Goal: Transaction & Acquisition: Book appointment/travel/reservation

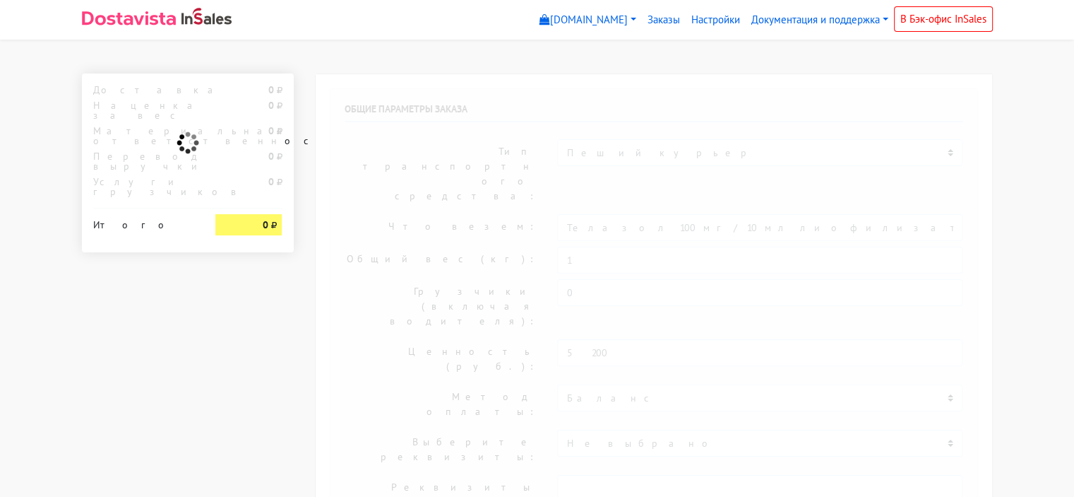
select select "10:00"
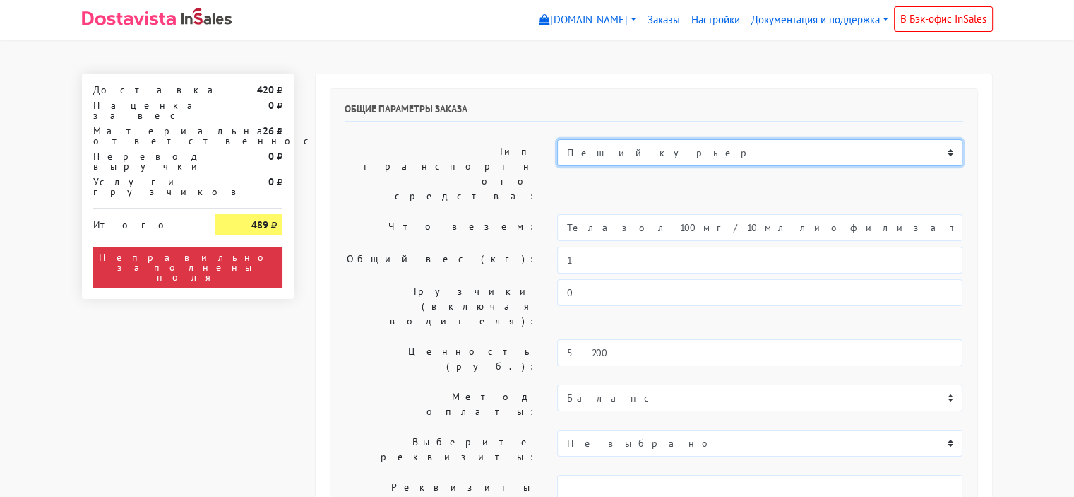
click at [615, 149] on select "Пеший курьер Легковой автомобиль Каблук (до 700 кг) Микроавтобус / портер (до […" at bounding box center [759, 152] width 405 height 27
click at [557, 139] on select "Пеший курьер Легковой автомобиль Каблук (до 700 кг) Микроавтобус / портер (до […" at bounding box center [759, 152] width 405 height 27
click at [632, 153] on select "Пеший курьер Легковой автомобиль Каблук (до 700 кг) Микроавтобус / портер (до […" at bounding box center [759, 152] width 405 height 27
click at [557, 139] on select "Пеший курьер Легковой автомобиль Каблук (до 700 кг) Микроавтобус / портер (до […" at bounding box center [759, 152] width 405 height 27
click at [653, 158] on select "Пеший курьер Легковой автомобиль Каблук (до 700 кг) Микроавтобус / портер (до […" at bounding box center [759, 152] width 405 height 27
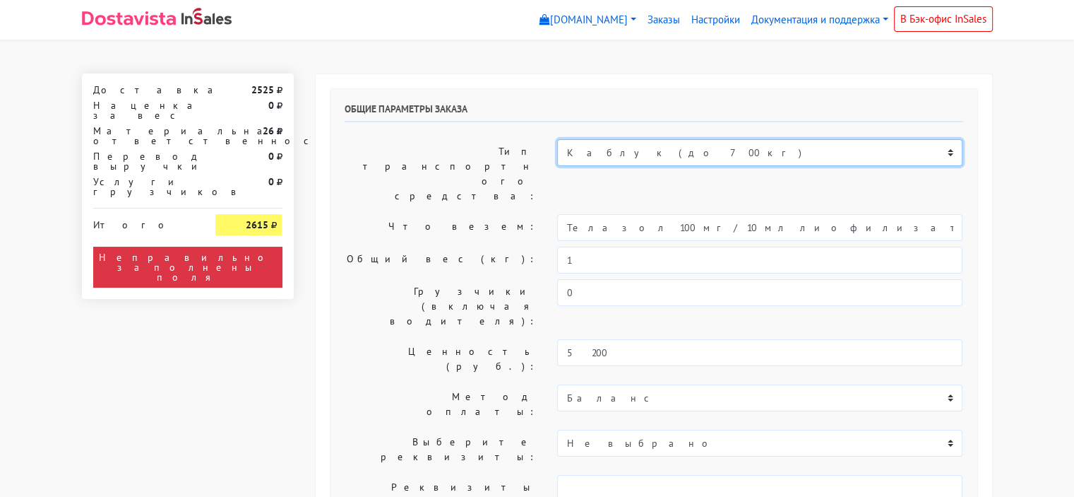
select select "6"
click at [557, 139] on select "Пеший курьер Легковой автомобиль Каблук (до 700 кг) Микроавтобус / портер (до […" at bounding box center [759, 152] width 405 height 27
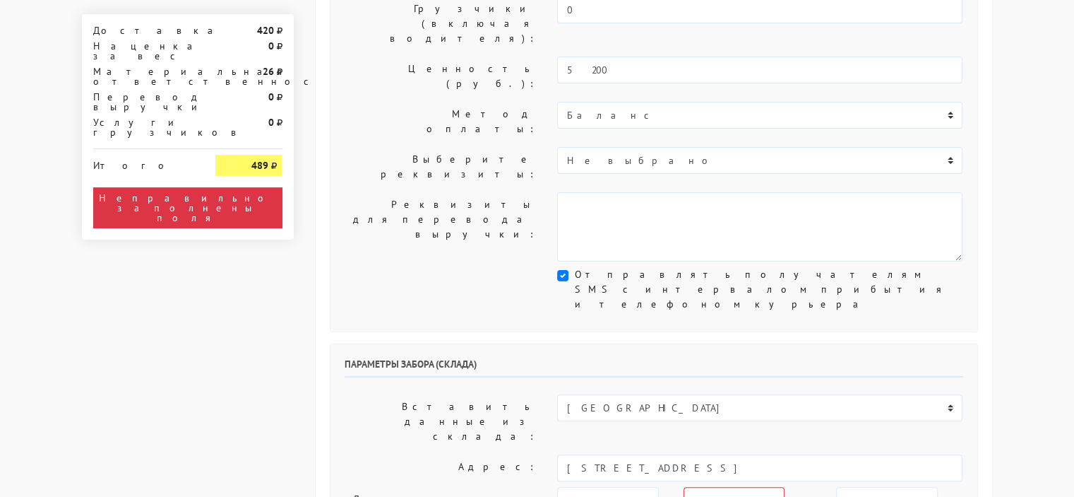
scroll to position [353, 0]
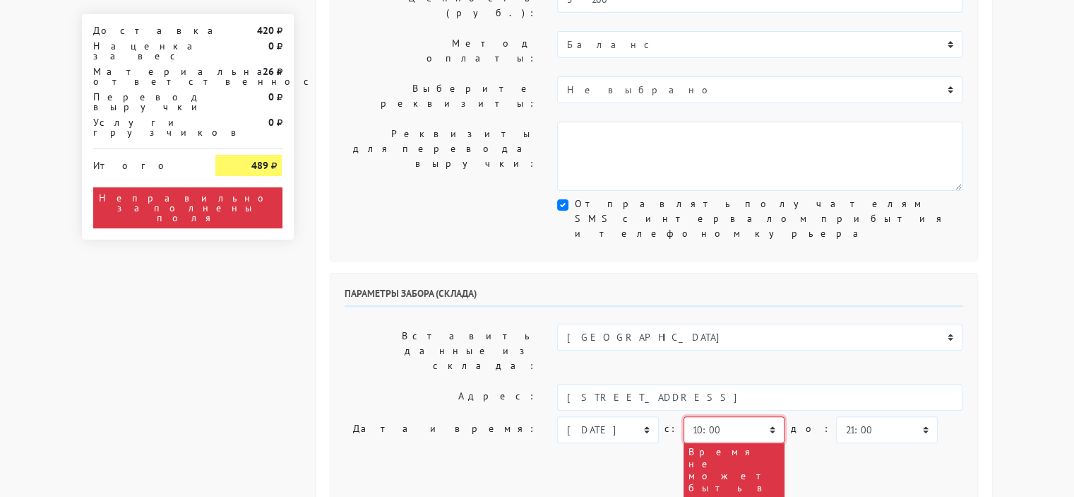
click at [746, 416] on select "00:00 00:30 01:00 01:30 02:00 02:30 03:00 03:30 04:00 04:30 05:00 05:30 06:00 0…" at bounding box center [734, 429] width 101 height 27
select select "16:30"
click at [684, 416] on select "00:00 00:30 01:00 01:30 02:00 02:30 03:00 03:30 04:00 04:30 05:00 05:30 06:00 0…" at bounding box center [734, 429] width 101 height 27
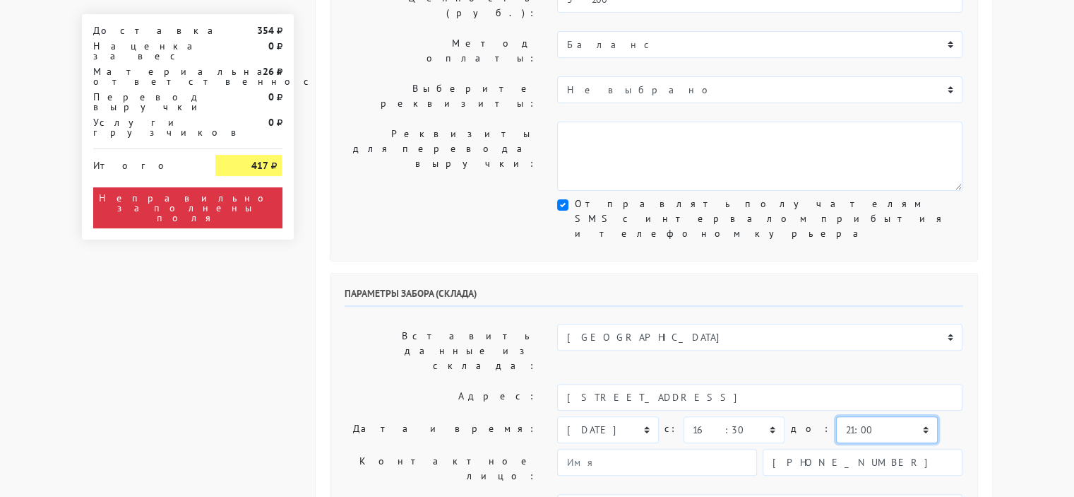
click at [876, 416] on select "00:00 00:30 01:00 01:30 02:00 02:30 03:00 03:30 04:00 04:30 05:00 05:30 06:00 0…" at bounding box center [886, 429] width 101 height 27
click at [836, 416] on select "00:00 00:30 01:00 01:30 02:00 02:30 03:00 03:30 04:00 04:30 05:00 05:30 06:00 0…" at bounding box center [886, 429] width 101 height 27
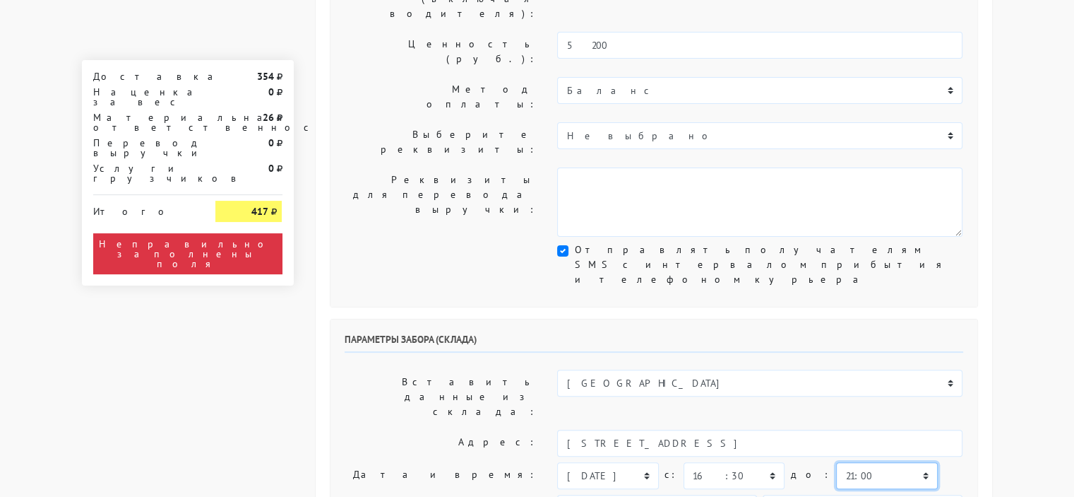
scroll to position [283, 0]
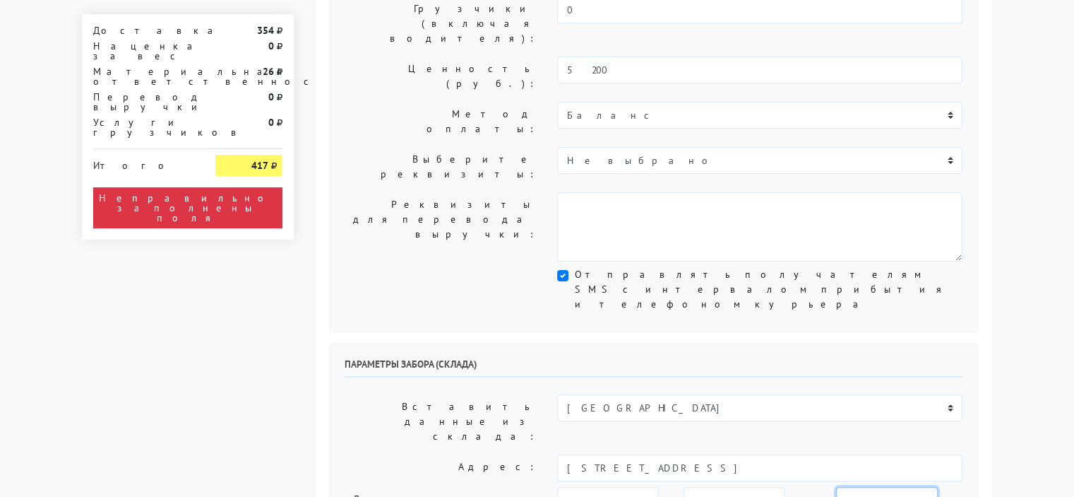
click at [854, 487] on select "00:00 00:30 01:00 01:30 02:00 02:30 03:00 03:30 04:00 04:30 05:00 05:30 06:00 0…" at bounding box center [886, 500] width 101 height 27
select select "18:00"
click at [836, 487] on select "00:00 00:30 01:00 01:30 02:00 02:30 03:00 03:30 04:00 04:30 05:00 05:30 06:00 0…" at bounding box center [886, 500] width 101 height 27
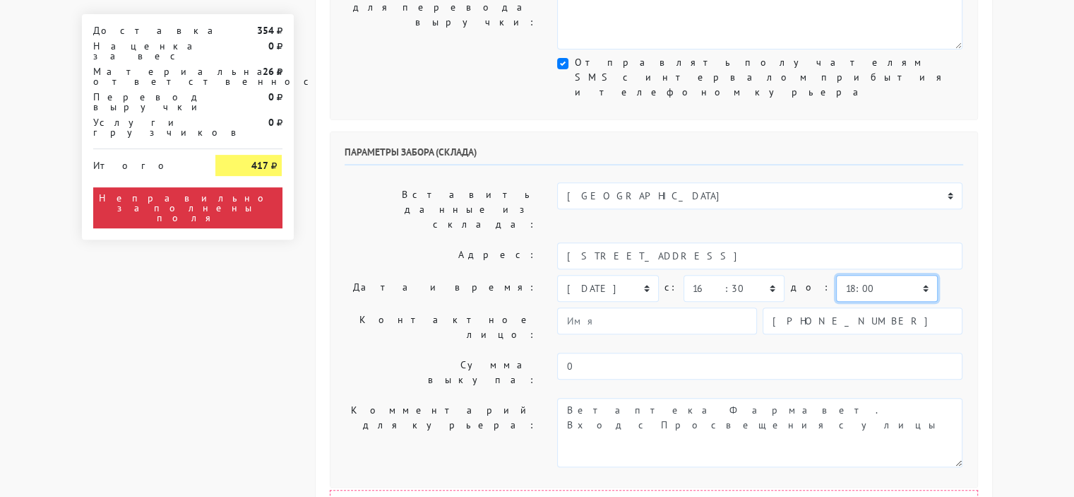
scroll to position [706, 0]
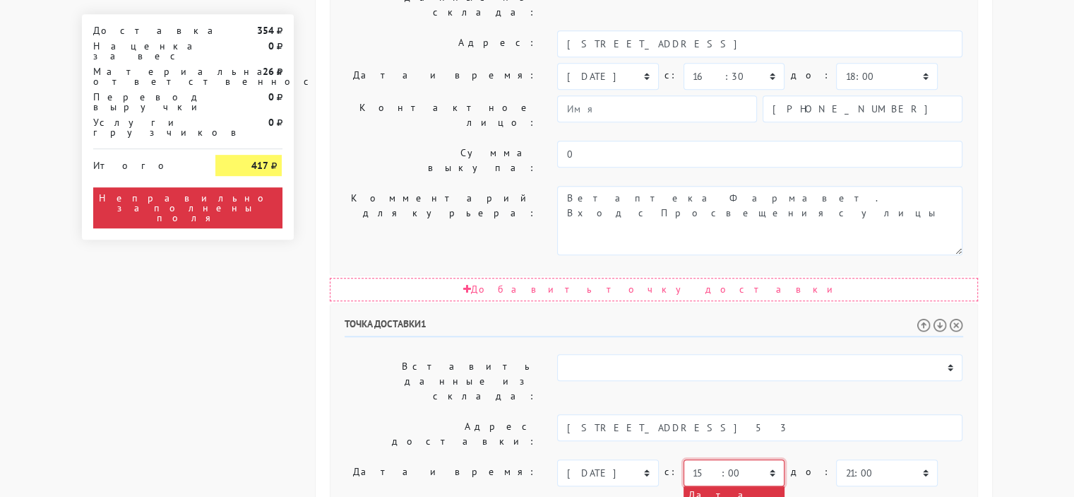
click at [747, 459] on select "00:00 00:30 01:00 01:30 02:00 02:30 03:00 03:30 04:00 04:30 05:00 05:30 06:00 0…" at bounding box center [734, 472] width 101 height 27
select select "18:00"
click at [684, 459] on select "00:00 00:30 01:00 01:30 02:00 02:30 03:00 03:30 04:00 04:30 05:00 05:30 06:00 0…" at bounding box center [734, 472] width 101 height 27
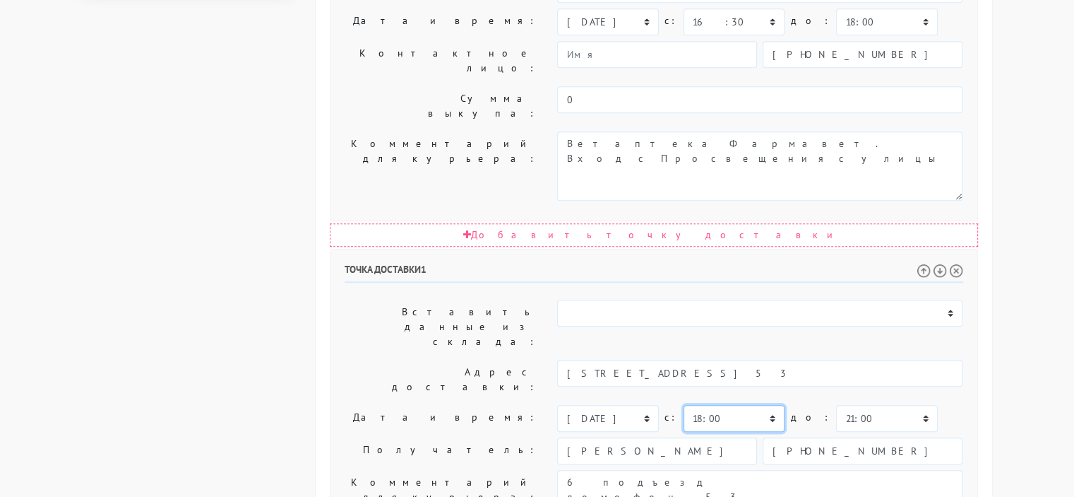
scroll to position [802, 0]
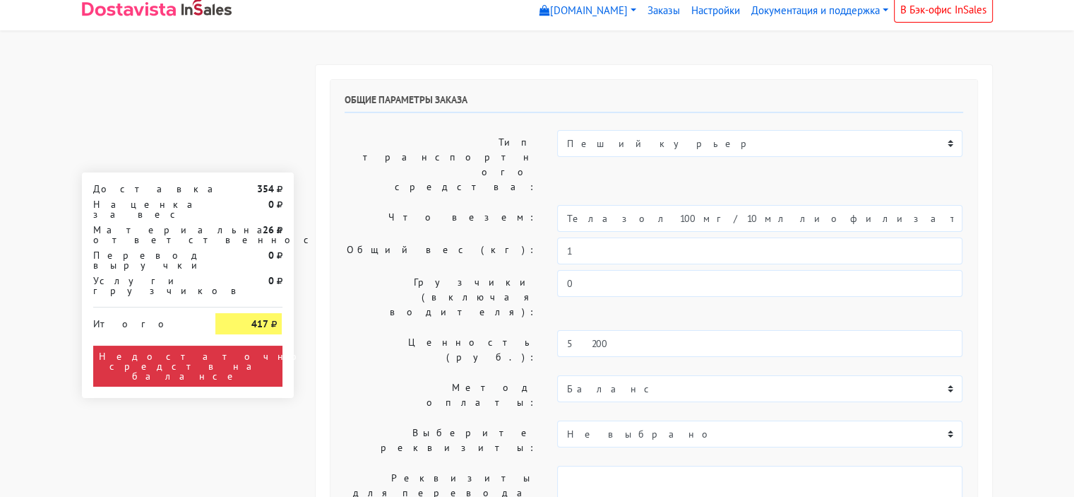
scroll to position [0, 0]
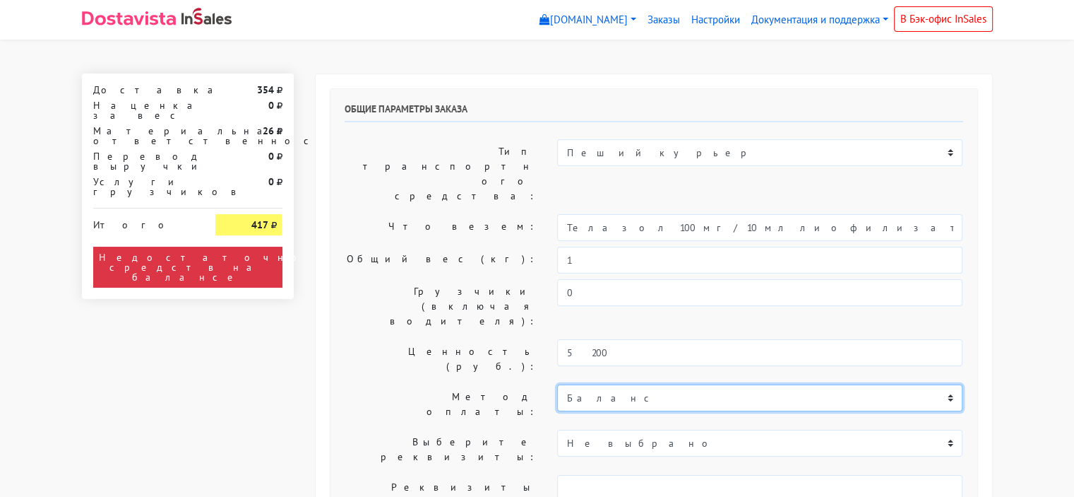
click at [684, 384] on select "Баланс" at bounding box center [759, 397] width 405 height 27
click at [687, 384] on select "Баланс" at bounding box center [759, 397] width 405 height 27
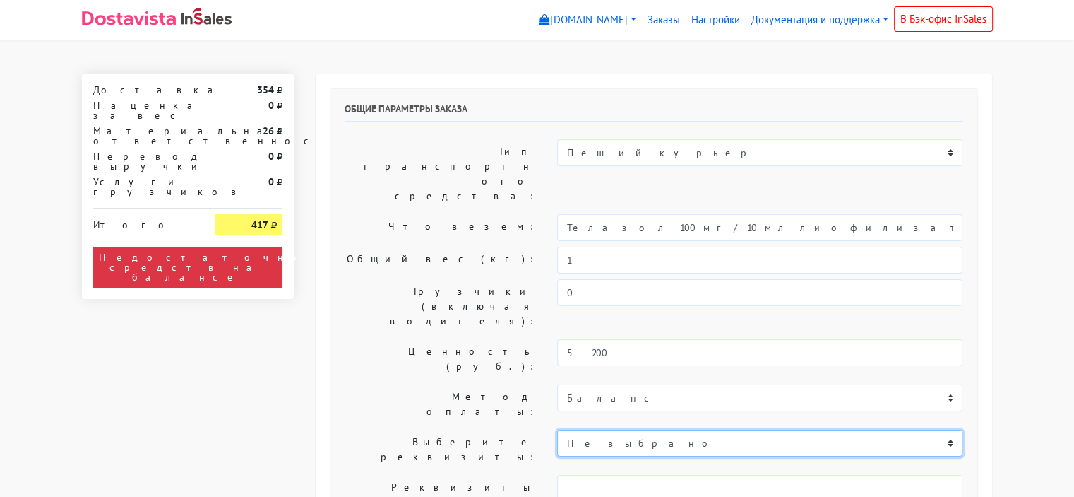
click at [689, 429] on select "Не выбрано Р/с 40702810400000054324 ООО "ОЗОН Банк БИК 044525068 КОР..." at bounding box center [759, 442] width 405 height 27
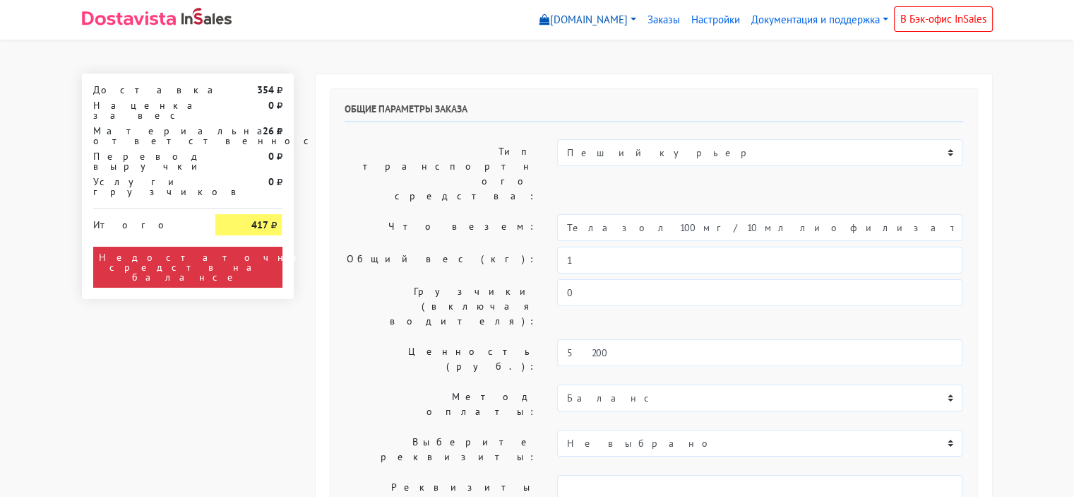
click at [620, 18] on link "[DOMAIN_NAME]" at bounding box center [588, 20] width 108 height 28
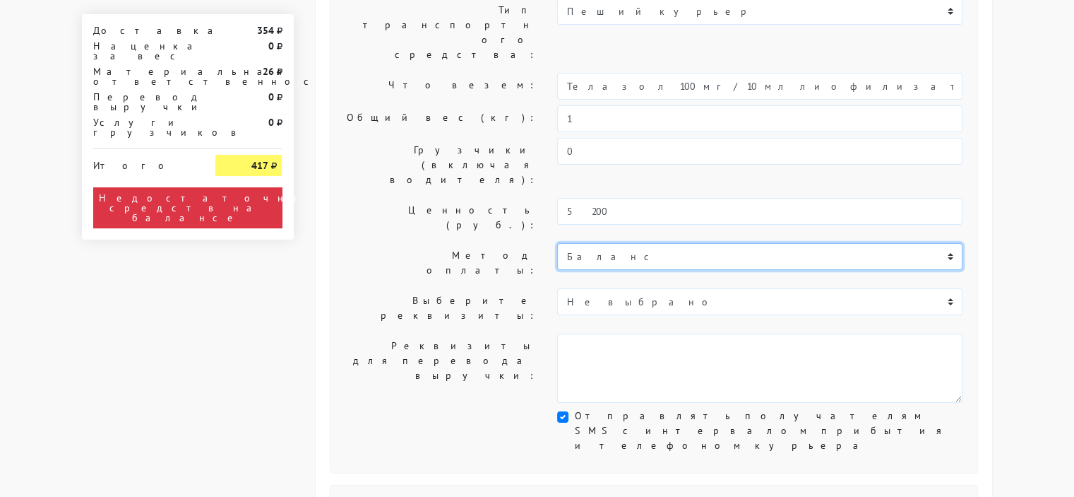
click at [622, 243] on select "Баланс" at bounding box center [759, 256] width 405 height 27
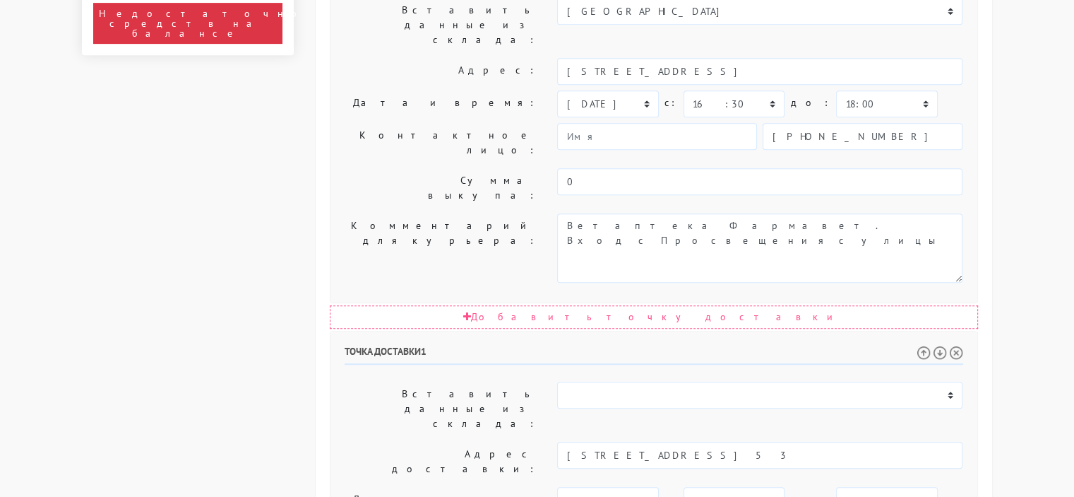
scroll to position [706, 0]
